Goal: Information Seeking & Learning: Check status

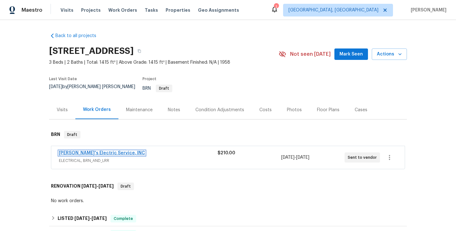
click at [80, 151] on link "Jack's Electric Service, INC" at bounding box center [102, 153] width 86 height 4
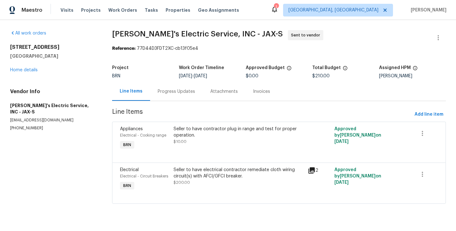
click at [165, 85] on div "Progress Updates" at bounding box center [176, 91] width 53 height 19
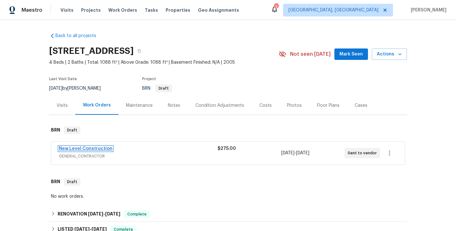
click at [108, 149] on link "New Level Construction" at bounding box center [85, 148] width 53 height 4
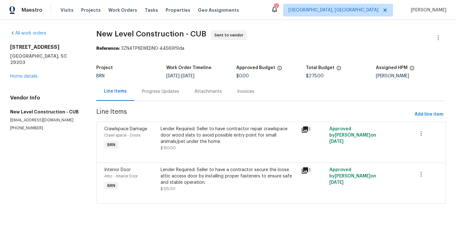
click at [154, 95] on div "Progress Updates" at bounding box center [160, 91] width 53 height 19
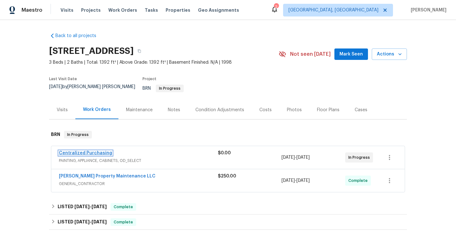
click at [90, 151] on link "Centralized Purchasing" at bounding box center [85, 153] width 53 height 4
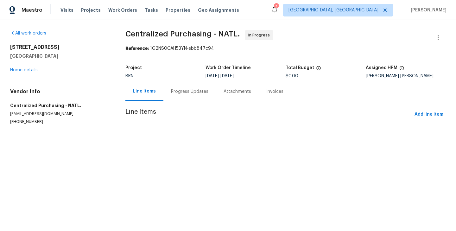
click at [177, 93] on div "Progress Updates" at bounding box center [189, 91] width 37 height 6
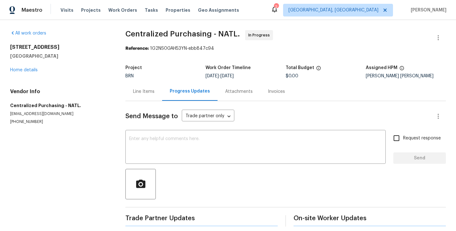
scroll to position [4, 0]
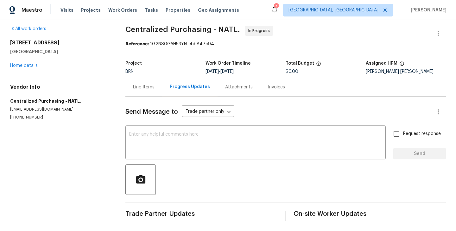
click at [135, 93] on div "Line Items" at bounding box center [143, 87] width 37 height 19
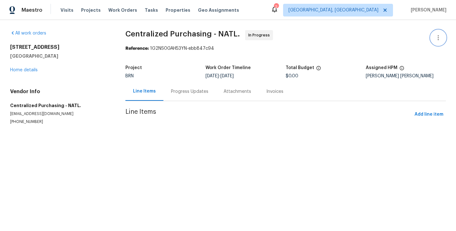
click at [436, 38] on icon "button" at bounding box center [438, 38] width 8 height 8
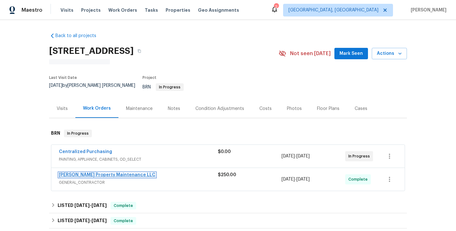
click at [99, 173] on link "[PERSON_NAME] Property Maintenance LLC" at bounding box center [107, 175] width 97 height 4
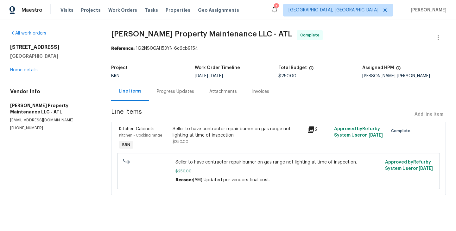
click at [166, 137] on div "Kitchen - Cooking range" at bounding box center [144, 135] width 50 height 6
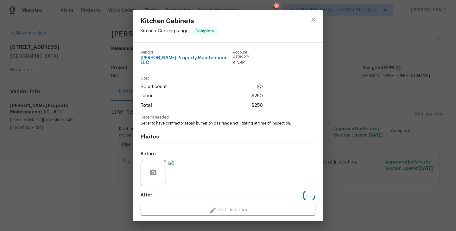
scroll to position [29, 0]
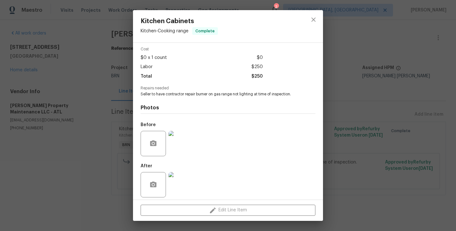
click at [173, 145] on img at bounding box center [180, 143] width 25 height 25
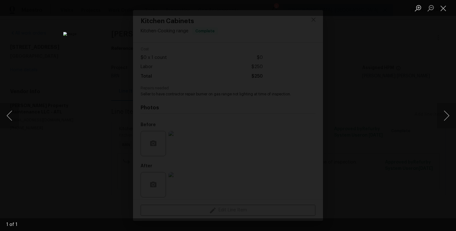
click at [79, 125] on div "Lightbox" at bounding box center [228, 115] width 456 height 231
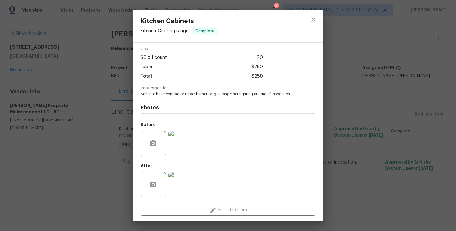
click at [184, 176] on img at bounding box center [180, 184] width 25 height 25
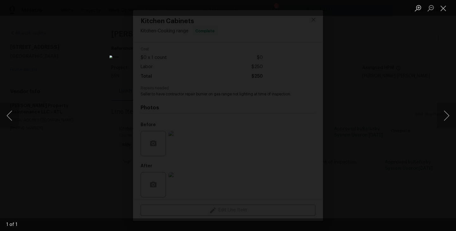
click at [81, 102] on div "Lightbox" at bounding box center [228, 115] width 456 height 231
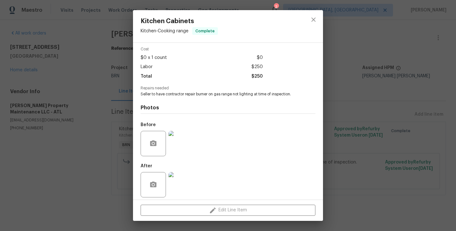
click at [123, 115] on div "Kitchen Cabinets Kitchen - Cooking range Complete Vendor Glen Property Maintena…" at bounding box center [228, 115] width 456 height 231
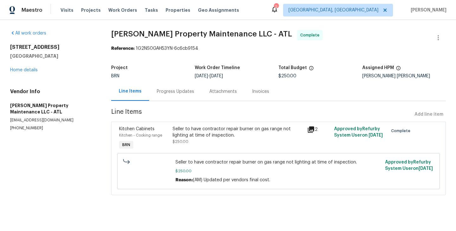
click at [177, 89] on div "Progress Updates" at bounding box center [175, 91] width 37 height 6
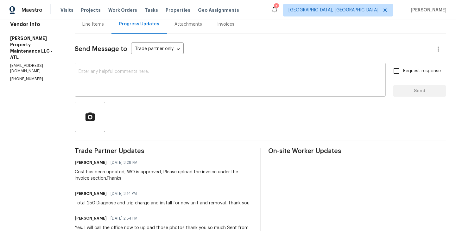
scroll to position [73, 0]
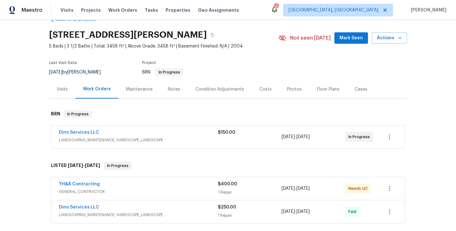
scroll to position [18, 0]
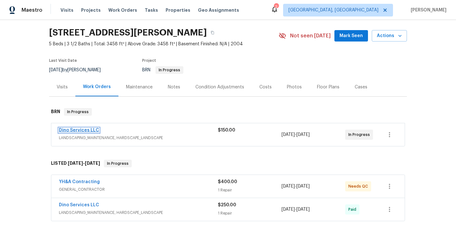
click at [87, 131] on link "Dino Services LLC" at bounding box center [79, 130] width 40 height 4
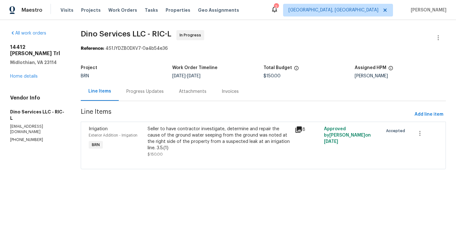
click at [152, 143] on div "Seller to have contractor investigate, determine and repair the cause of the gr…" at bounding box center [219, 138] width 143 height 25
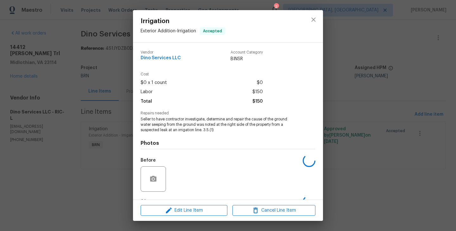
scroll to position [40, 0]
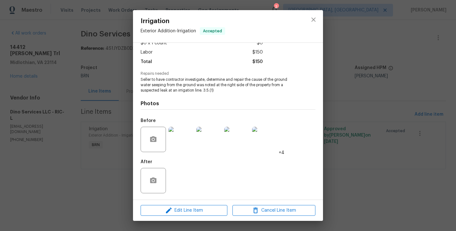
click at [66, 133] on div "Irrigation Exterior Addition - Irrigation Accepted Vendor Dino Services LLC Acc…" at bounding box center [228, 115] width 456 height 231
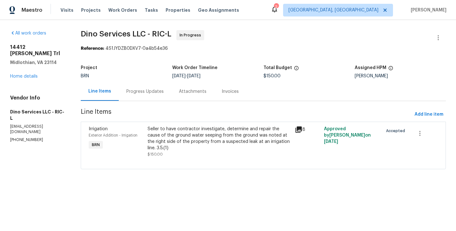
click at [141, 96] on div "Progress Updates" at bounding box center [145, 91] width 53 height 19
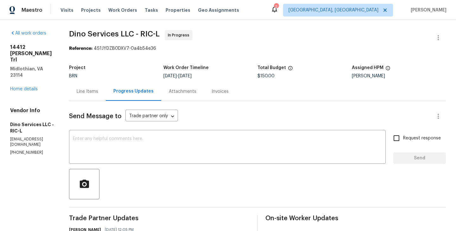
click at [85, 95] on div "Line Items" at bounding box center [87, 91] width 37 height 19
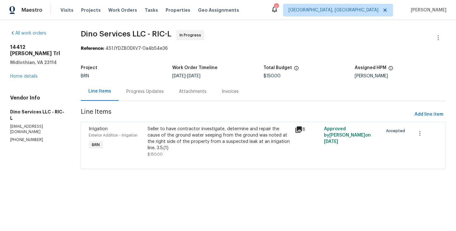
click at [141, 142] on div "Irrigation Exterior Addition - Irrigation BRN" at bounding box center [116, 141] width 59 height 35
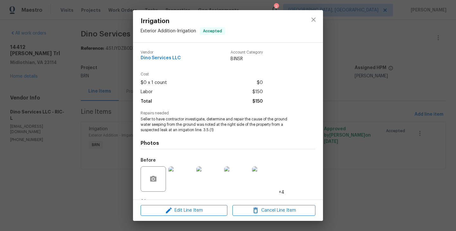
scroll to position [40, 0]
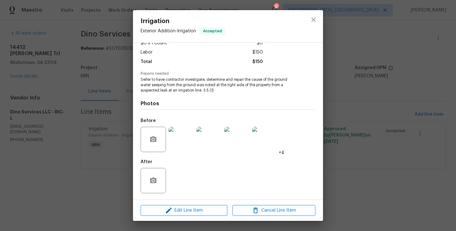
click at [124, 149] on div "Irrigation Exterior Addition - Irrigation Accepted Vendor Dino Services LLC Acc…" at bounding box center [228, 115] width 456 height 231
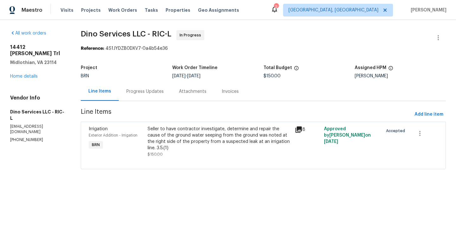
click at [141, 89] on div "Progress Updates" at bounding box center [144, 91] width 37 height 6
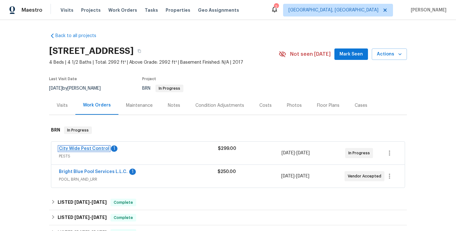
click at [90, 150] on link "City Wide Pest Control" at bounding box center [84, 148] width 50 height 4
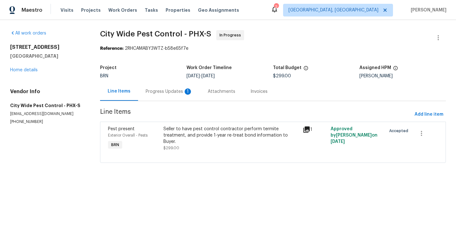
click at [161, 94] on div "Progress Updates 1" at bounding box center [169, 91] width 47 height 6
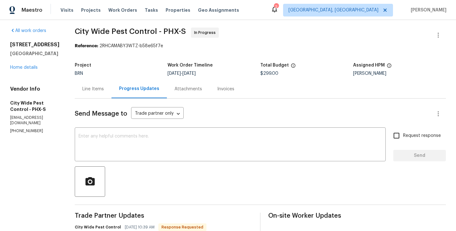
scroll to position [2, 0]
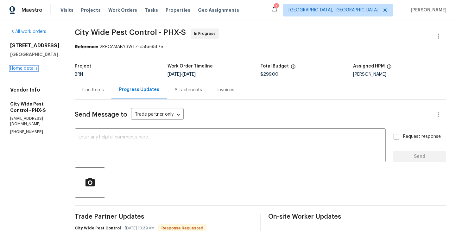
click at [31, 71] on link "Home details" at bounding box center [24, 68] width 28 height 4
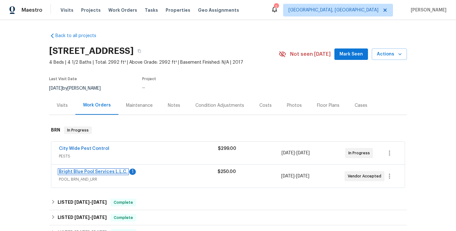
click at [107, 171] on link "Bright Blue Pool Services L.L.C." at bounding box center [93, 171] width 69 height 4
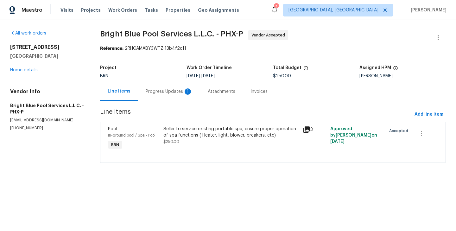
click at [163, 90] on div "Progress Updates 1" at bounding box center [169, 91] width 47 height 6
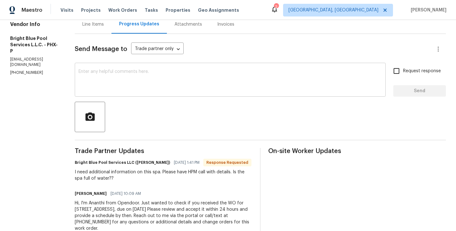
scroll to position [70, 0]
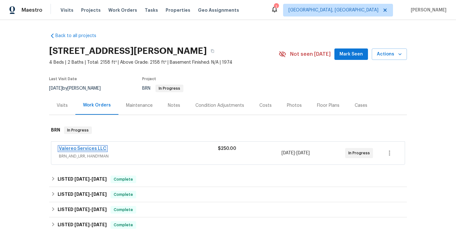
click at [91, 147] on link "Valereo Services LLC" at bounding box center [82, 148] width 47 height 4
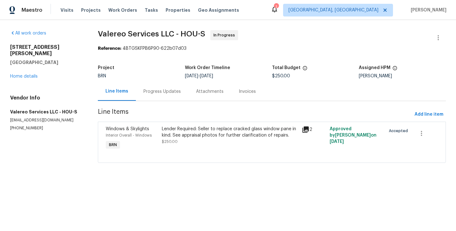
click at [156, 78] on div "Project BRN Work Order Timeline [DATE] - [DATE] Total Budget $250.00 Assigned H…" at bounding box center [272, 72] width 348 height 20
click at [170, 93] on div "Progress Updates" at bounding box center [161, 91] width 37 height 6
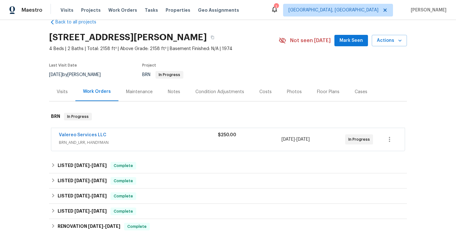
scroll to position [27, 0]
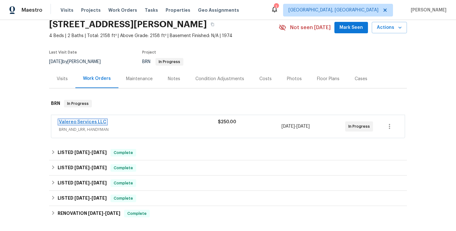
click at [85, 122] on link "Valereo Services LLC" at bounding box center [82, 122] width 47 height 4
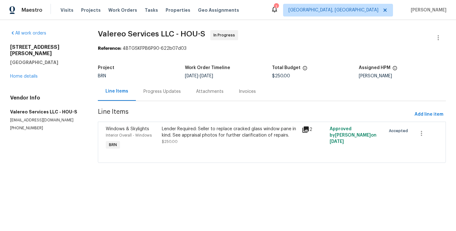
click at [159, 135] on div "Windows & Skylights Interior Overall - Windows BRN" at bounding box center [132, 138] width 56 height 29
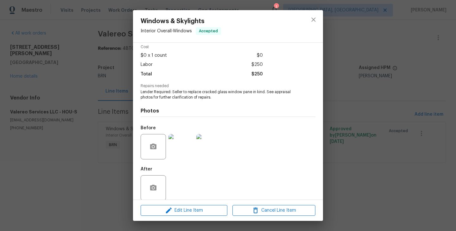
scroll to position [35, 0]
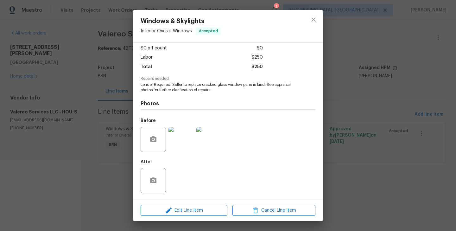
click at [117, 142] on div "Windows & Skylights Interior Overall - Windows Accepted Vendor Valereo Services…" at bounding box center [228, 115] width 456 height 231
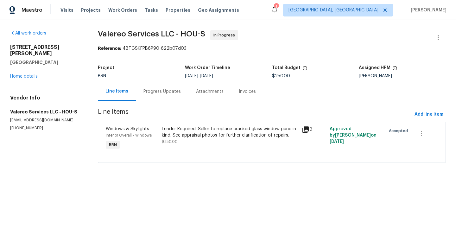
click at [156, 98] on div "Progress Updates" at bounding box center [162, 91] width 53 height 19
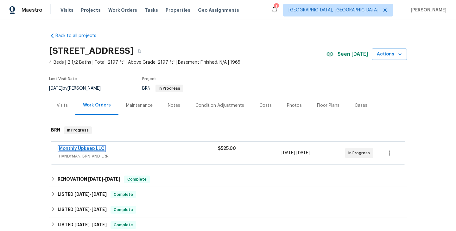
click at [90, 148] on link "Monthly Upkeep LLC" at bounding box center [82, 148] width 46 height 4
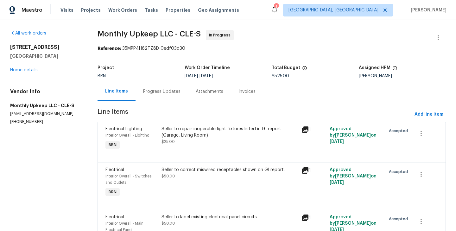
click at [165, 99] on div "Progress Updates" at bounding box center [161, 91] width 53 height 19
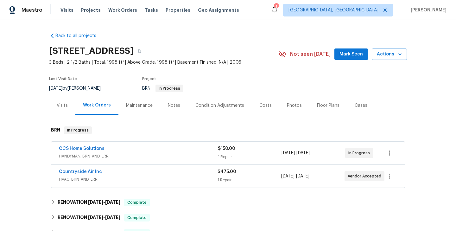
click at [82, 151] on span "CCS Home Solutions" at bounding box center [82, 148] width 46 height 6
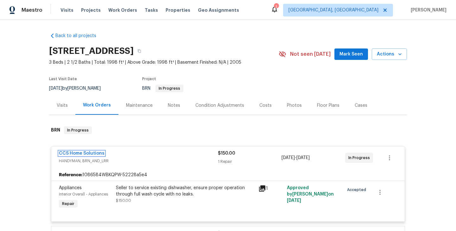
click at [84, 153] on link "CCS Home Solutions" at bounding box center [82, 153] width 46 height 4
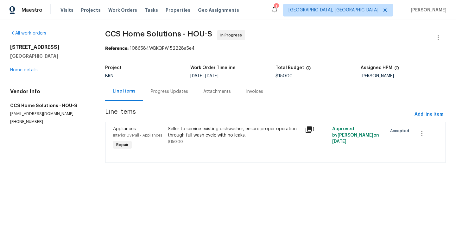
click at [177, 93] on div "Progress Updates" at bounding box center [169, 91] width 37 height 6
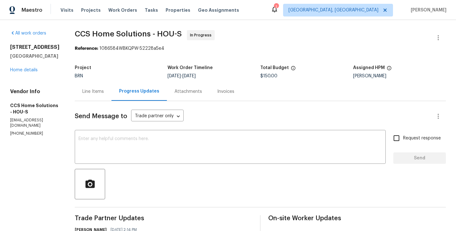
click at [86, 97] on div "Line Items" at bounding box center [93, 91] width 37 height 19
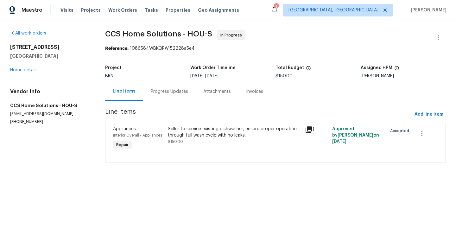
click at [154, 139] on div "Appliances Interior Overall - Appliances Repair" at bounding box center [138, 138] width 55 height 29
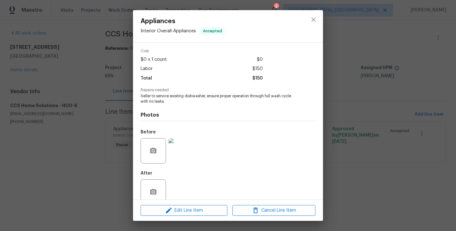
scroll to position [35, 0]
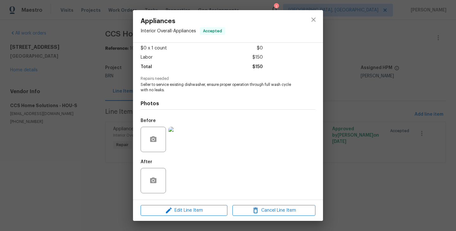
click at [91, 130] on div "Appliances Interior Overall - Appliances Accepted Vendor CCS Home Solutions Acc…" at bounding box center [228, 115] width 456 height 231
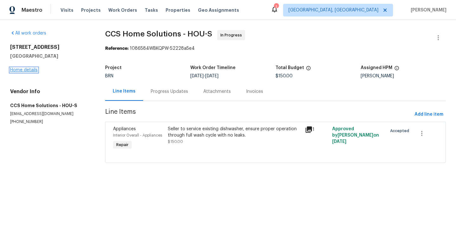
click at [19, 72] on link "Home details" at bounding box center [24, 70] width 28 height 4
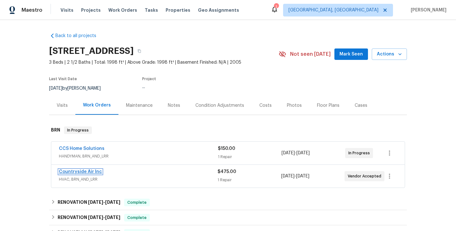
click at [83, 171] on link "Countryside Air Inc" at bounding box center [80, 171] width 43 height 4
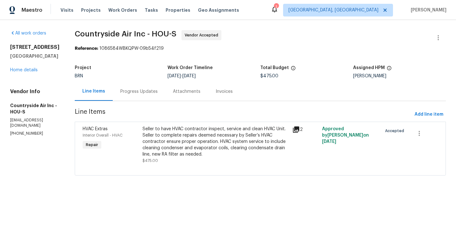
click at [145, 140] on div "Seller to have HVAC contractor inspect, service and clean HVAC Unit. Seller to …" at bounding box center [215, 142] width 146 height 32
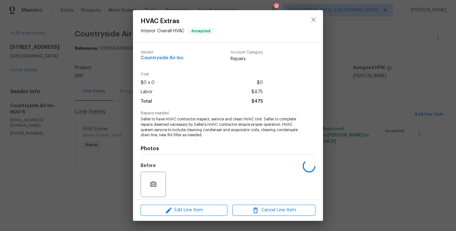
scroll to position [45, 0]
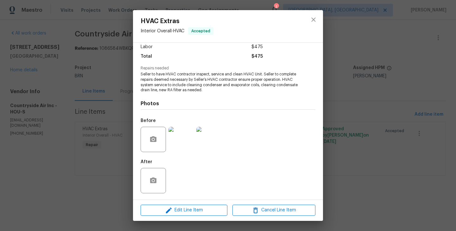
click at [102, 127] on div "HVAC Extras Interior Overall - HVAC Accepted Vendor Countryside Air Inc Account…" at bounding box center [228, 115] width 456 height 231
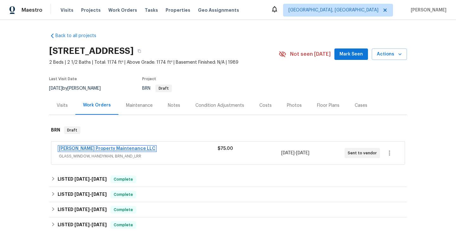
click at [95, 148] on link "Glen Property Maintenance LLC" at bounding box center [107, 148] width 97 height 4
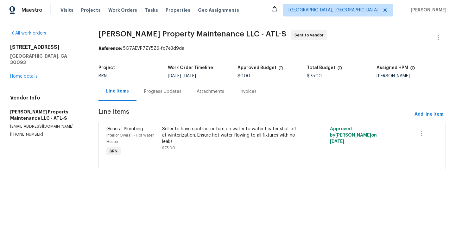
click at [161, 95] on div "Progress Updates" at bounding box center [162, 91] width 53 height 19
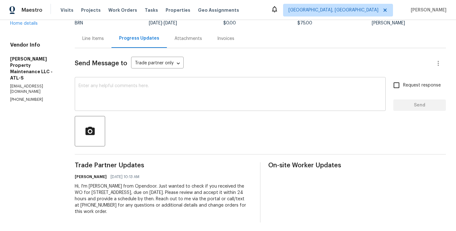
scroll to position [54, 0]
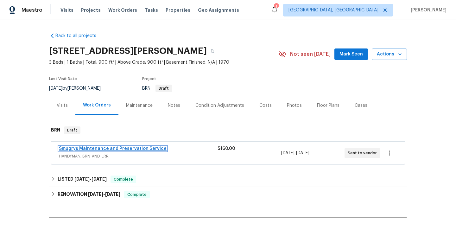
click at [102, 147] on link "Smugrys Maintenance and Preservation Service" at bounding box center [113, 148] width 108 height 4
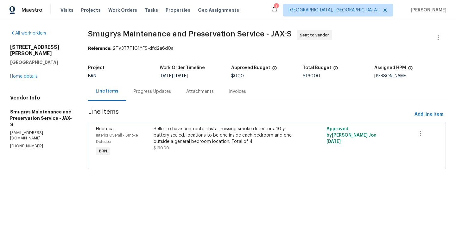
click at [157, 97] on div "Progress Updates" at bounding box center [152, 91] width 53 height 19
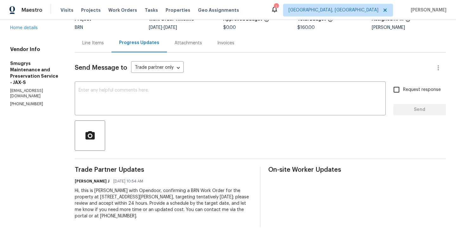
scroll to position [54, 0]
